Goal: Obtain resource: Obtain resource

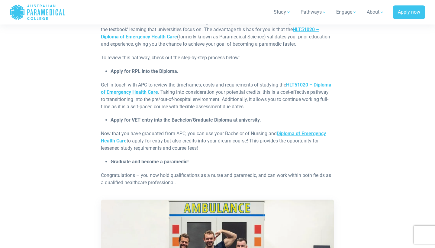
scroll to position [602, 0]
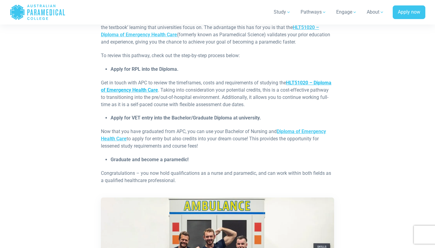
click at [126, 88] on strong "HLT51020 – Diploma of Emergency Health Care" at bounding box center [216, 86] width 230 height 13
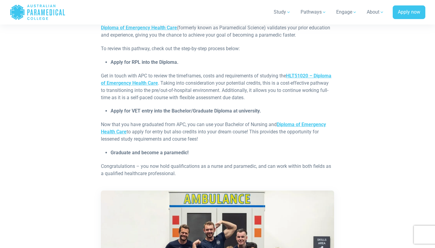
scroll to position [610, 0]
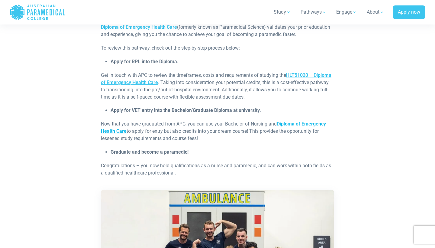
click at [108, 127] on link "Diploma of Emergency Health Care" at bounding box center [213, 127] width 225 height 13
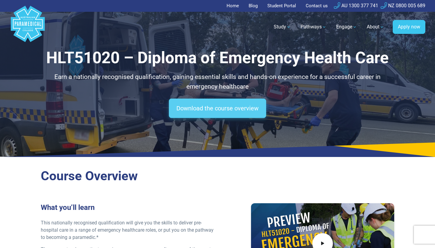
click at [247, 111] on link "Download the course overview" at bounding box center [217, 107] width 97 height 19
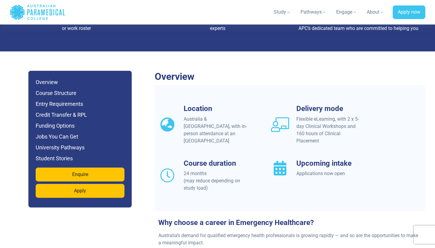
scroll to position [491, 0]
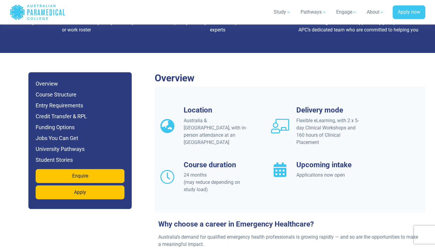
drag, startPoint x: 207, startPoint y: 161, endPoint x: 187, endPoint y: 161, distance: 20.8
click at [187, 171] on div "24 months (may reduce depending on study load)" at bounding box center [217, 182] width 66 height 22
click at [180, 160] on div "Course duration 24 months (may reduce depending on study load)" at bounding box center [210, 176] width 105 height 33
drag, startPoint x: 181, startPoint y: 159, endPoint x: 215, endPoint y: 192, distance: 47.8
click at [216, 192] on div "Location Australia & New Zealand, with in-person attendance at an APC Campus De…" at bounding box center [290, 149] width 270 height 126
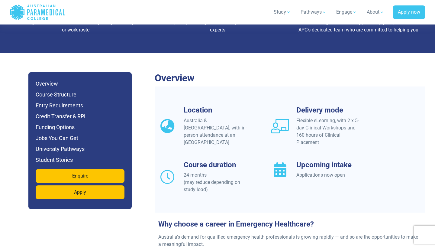
click at [216, 181] on div "Location Australia & New Zealand, with in-person attendance at an APC Campus De…" at bounding box center [290, 157] width 270 height 102
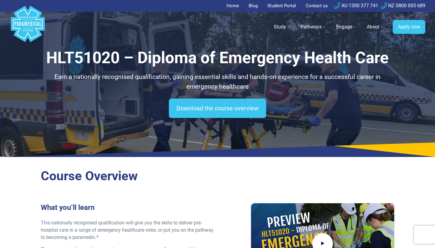
scroll to position [0, 0]
